Goal: Information Seeking & Learning: Learn about a topic

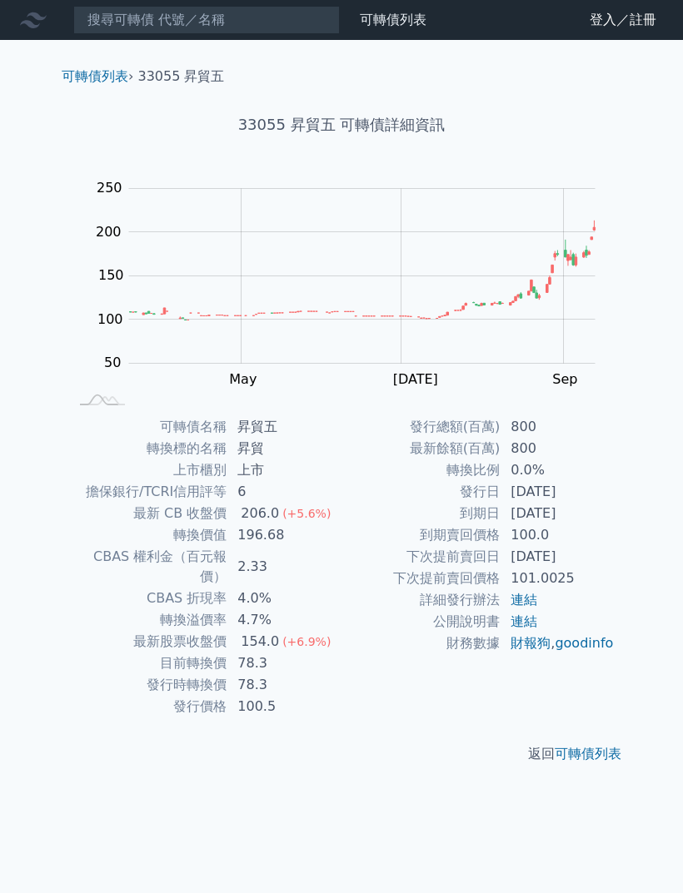
click at [600, 746] on link "可轉債列表" at bounding box center [587, 754] width 67 height 16
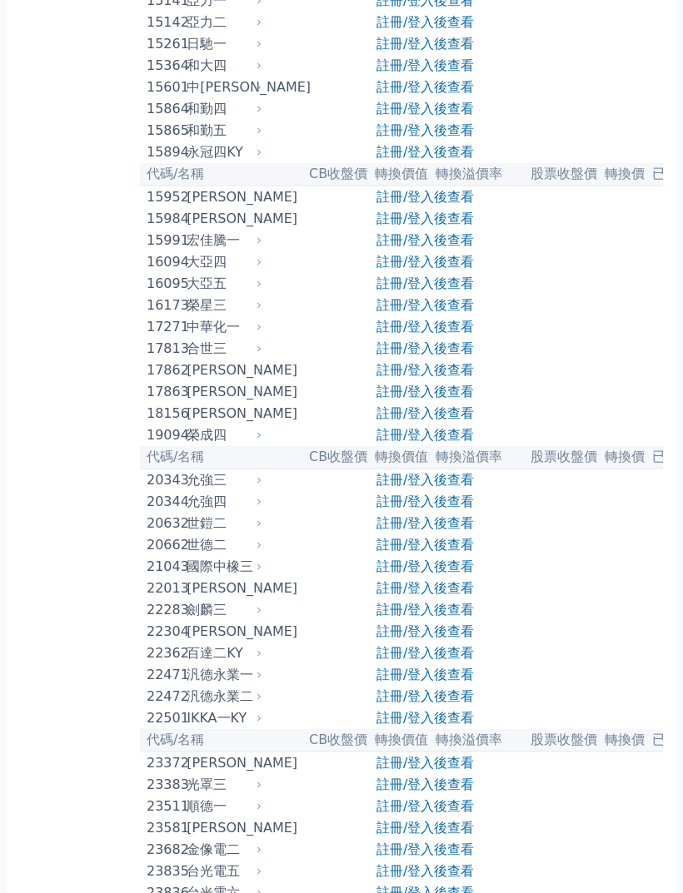
scroll to position [547, 0]
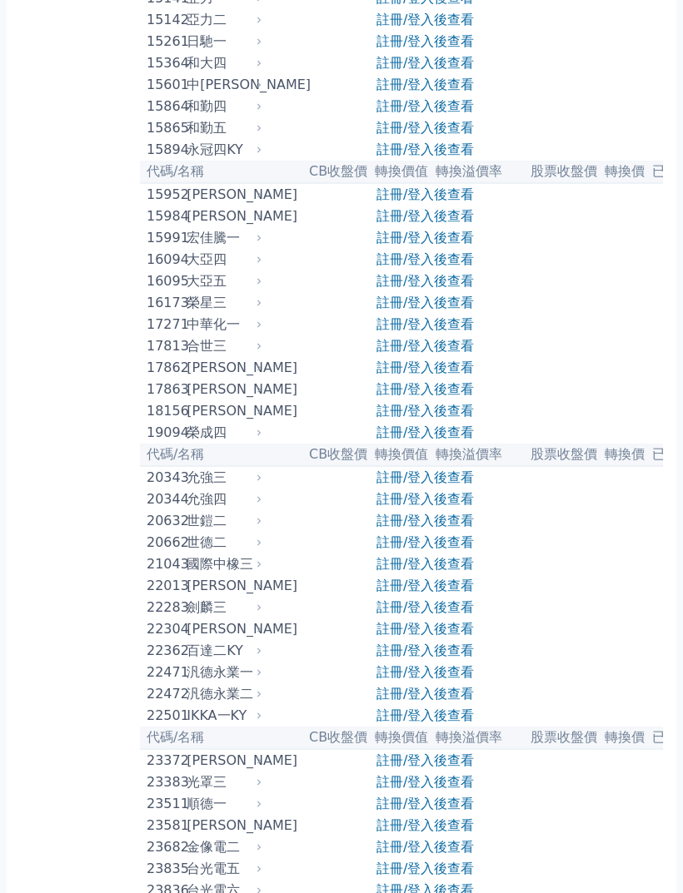
click at [214, 597] on div "裕隆三" at bounding box center [222, 587] width 72 height 20
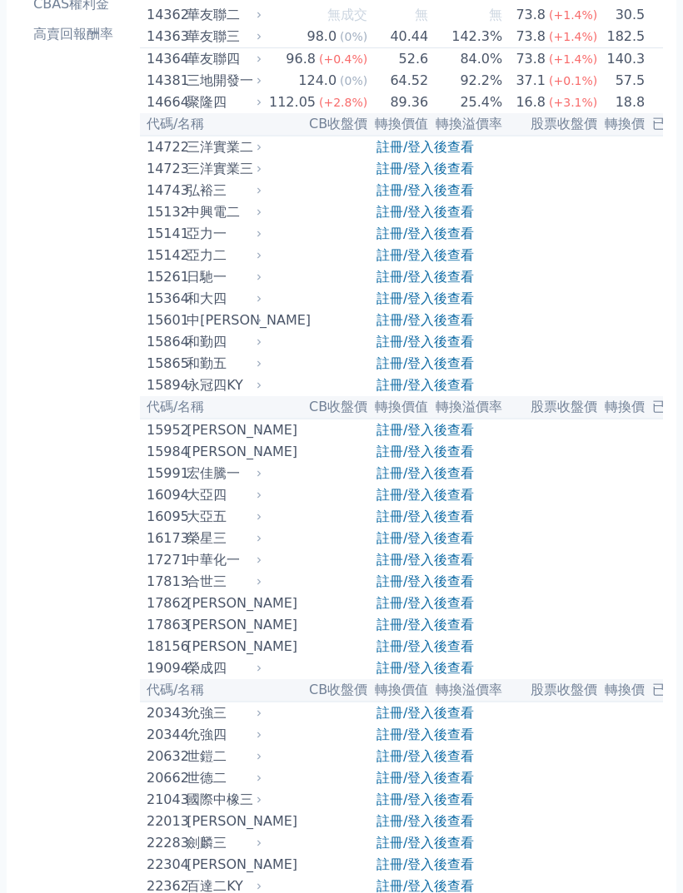
scroll to position [0, 0]
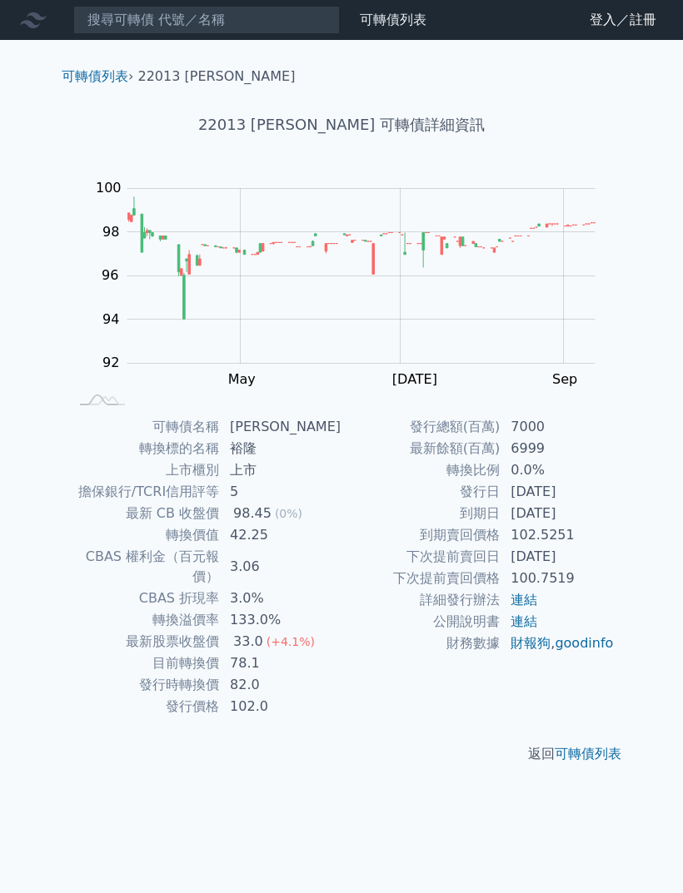
click at [345, 805] on div "可轉債列表 財務數據 可轉債列表 財務數據 登入／註冊 登入／註冊 可轉債列表 › 22013 [PERSON_NAME] 22013 裕隆三 可轉債詳細資訊…" at bounding box center [341, 446] width 683 height 893
